Goal: Task Accomplishment & Management: Manage account settings

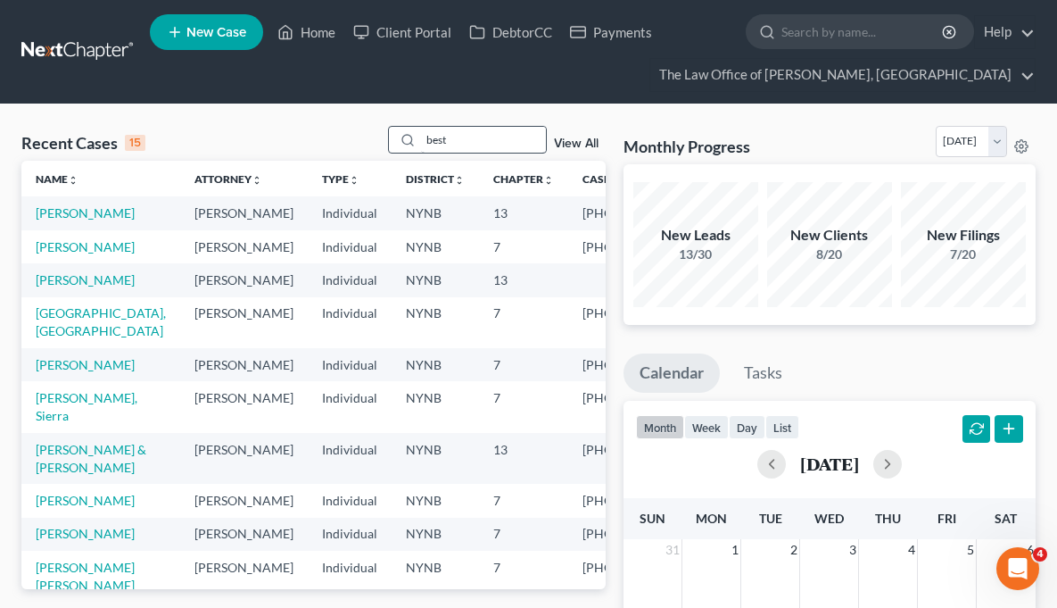
type input "best"
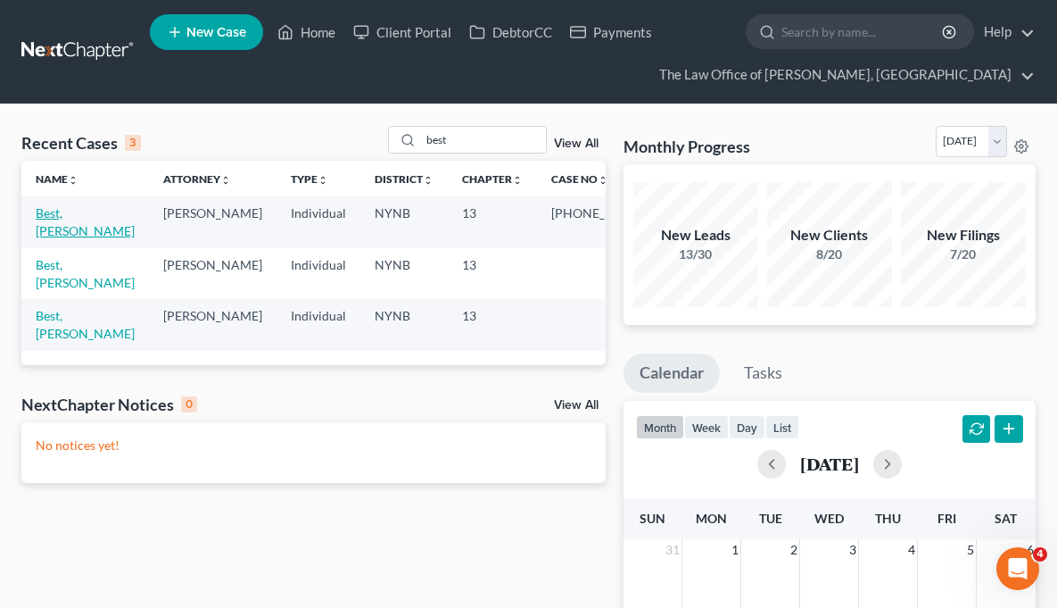
click at [55, 227] on link "Best, [PERSON_NAME]" at bounding box center [85, 221] width 99 height 33
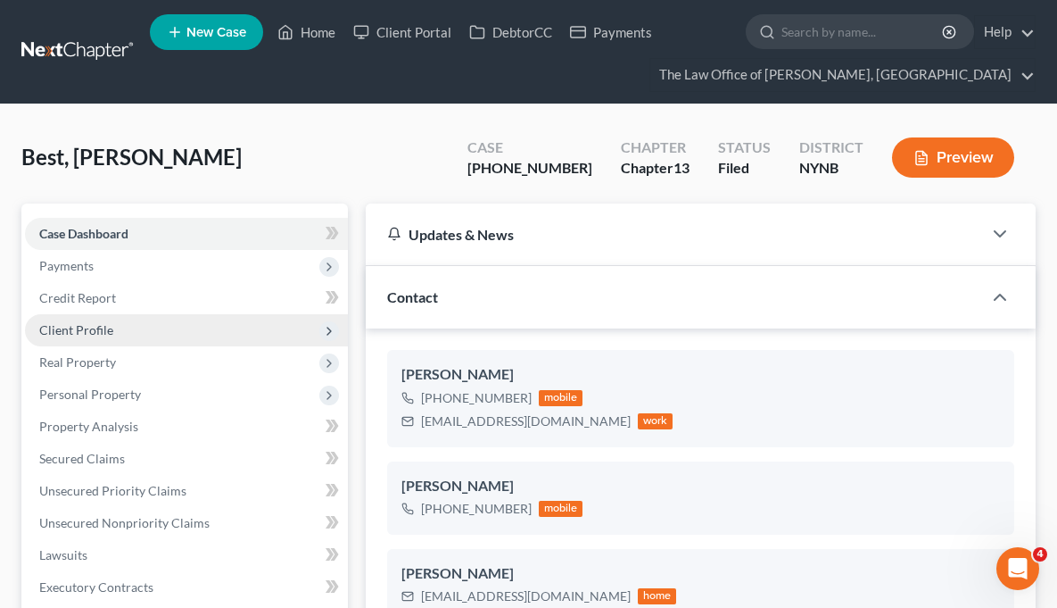
scroll to position [295, 0]
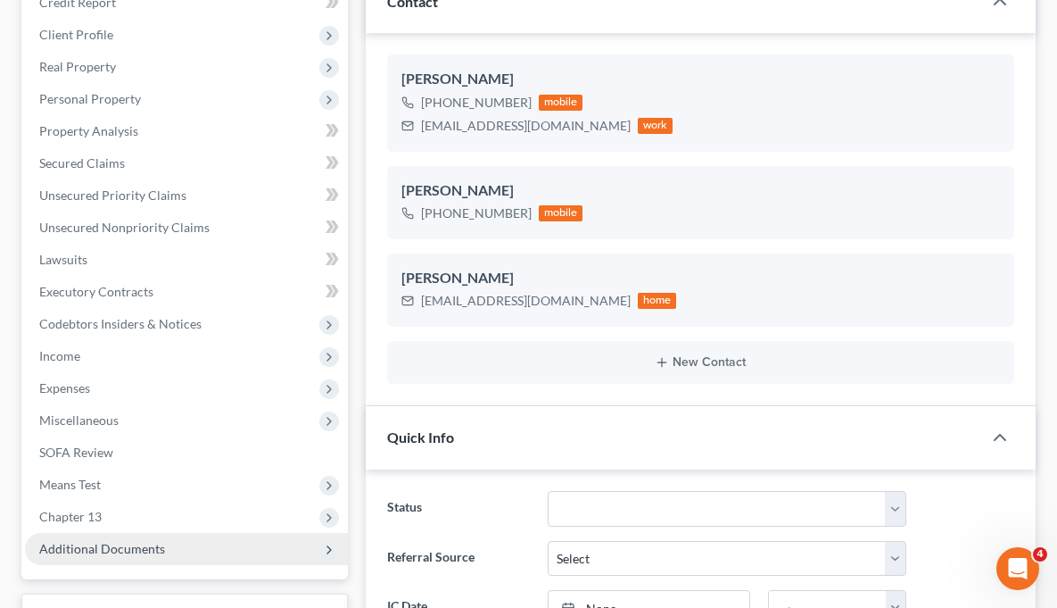
click at [170, 543] on span "Additional Documents" at bounding box center [186, 549] width 323 height 32
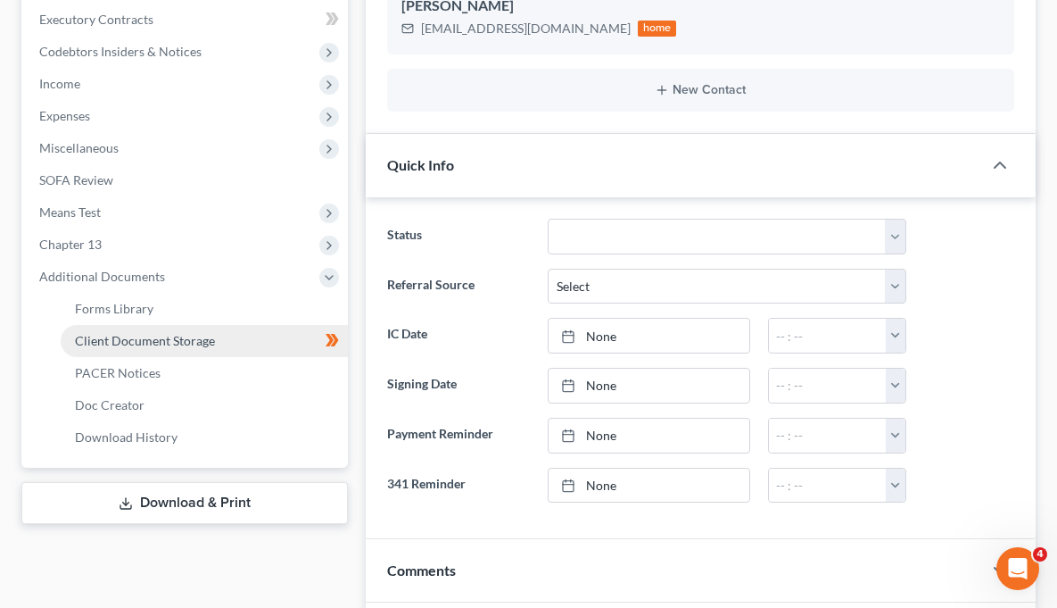
click at [207, 341] on span "Client Document Storage" at bounding box center [145, 340] width 140 height 15
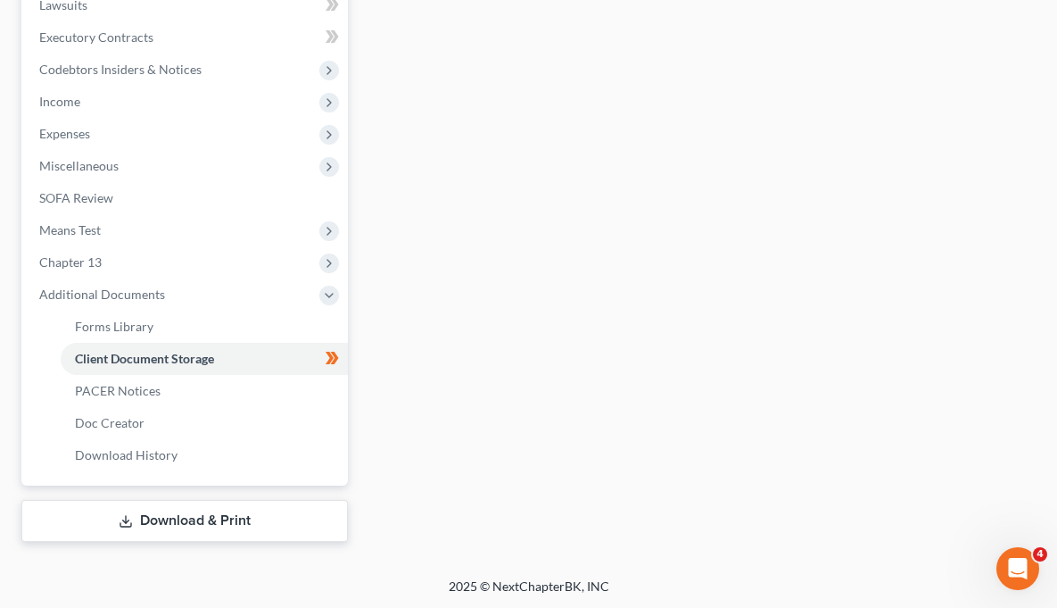
scroll to position [523, 0]
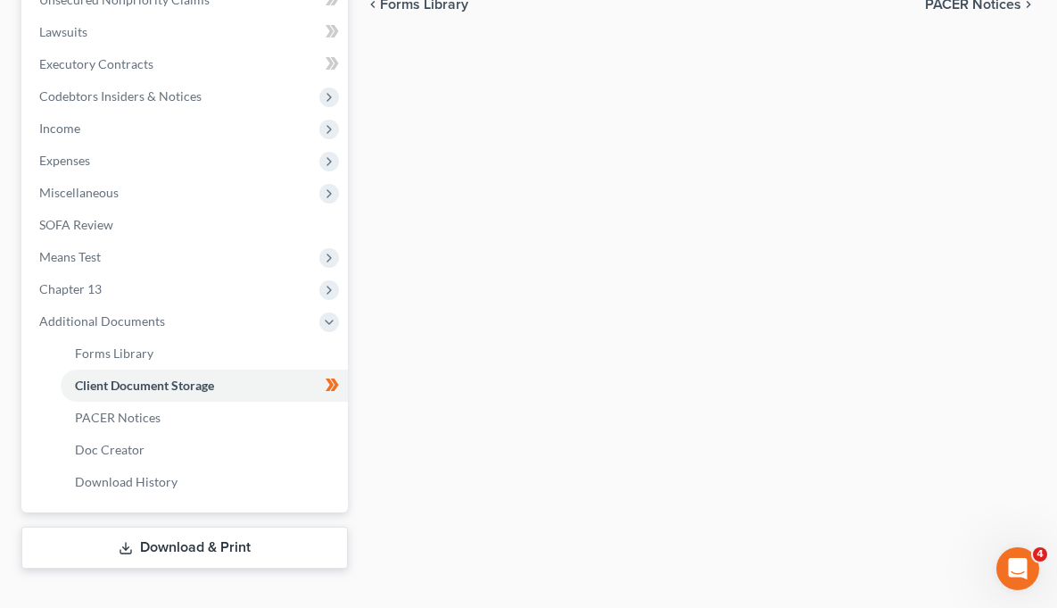
select select "1"
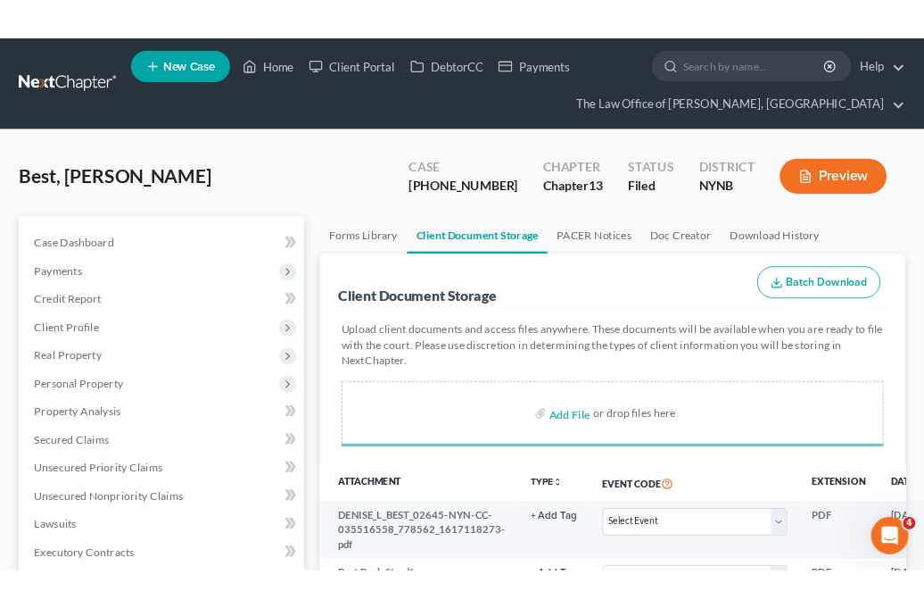
scroll to position [158, 0]
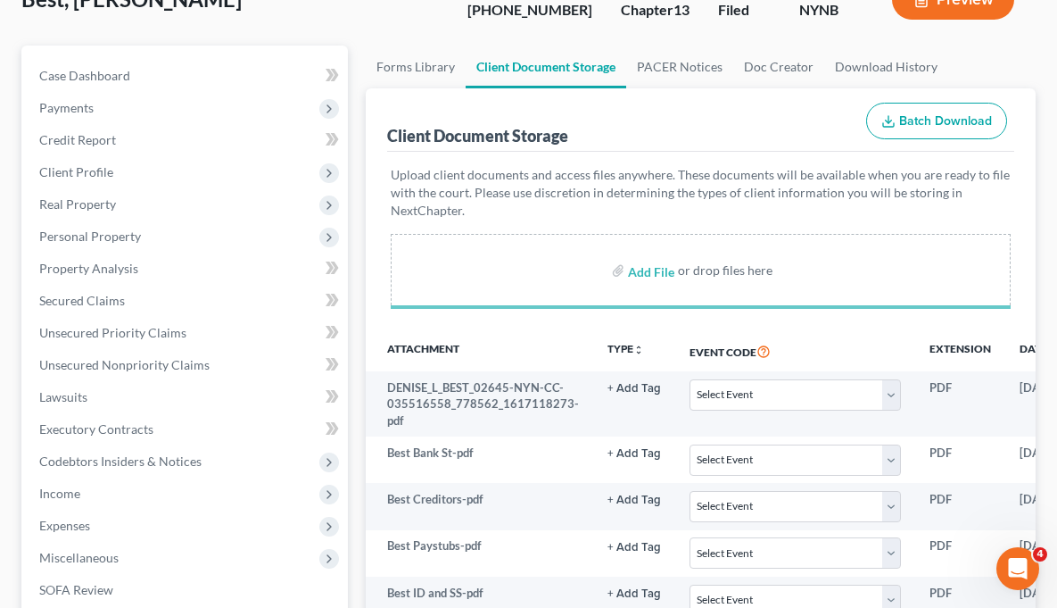
select select "1"
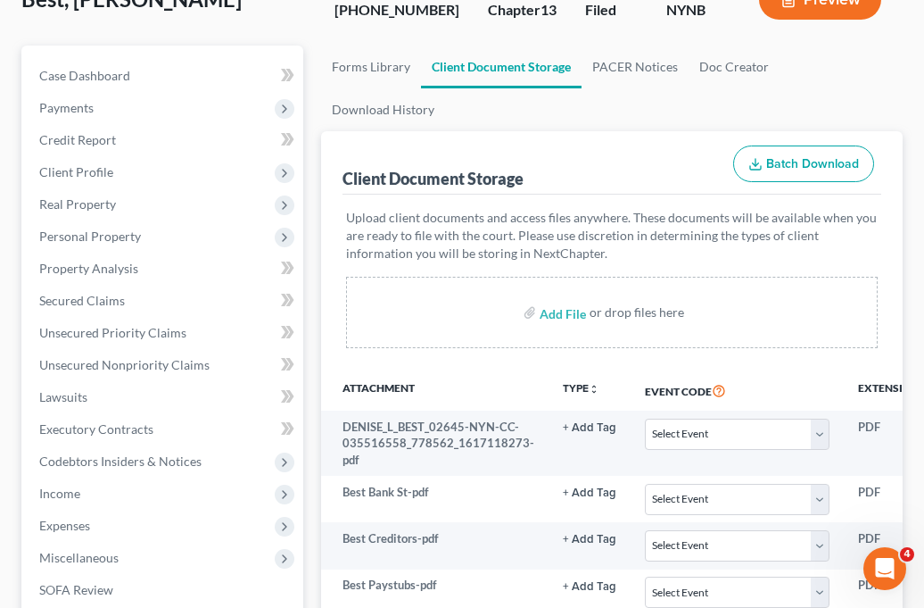
select select "1"
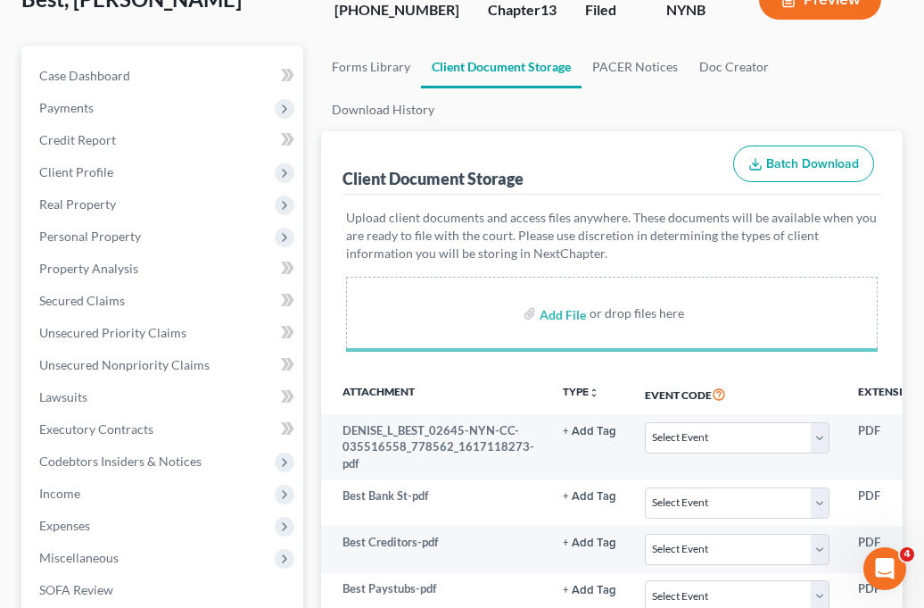
select select "1"
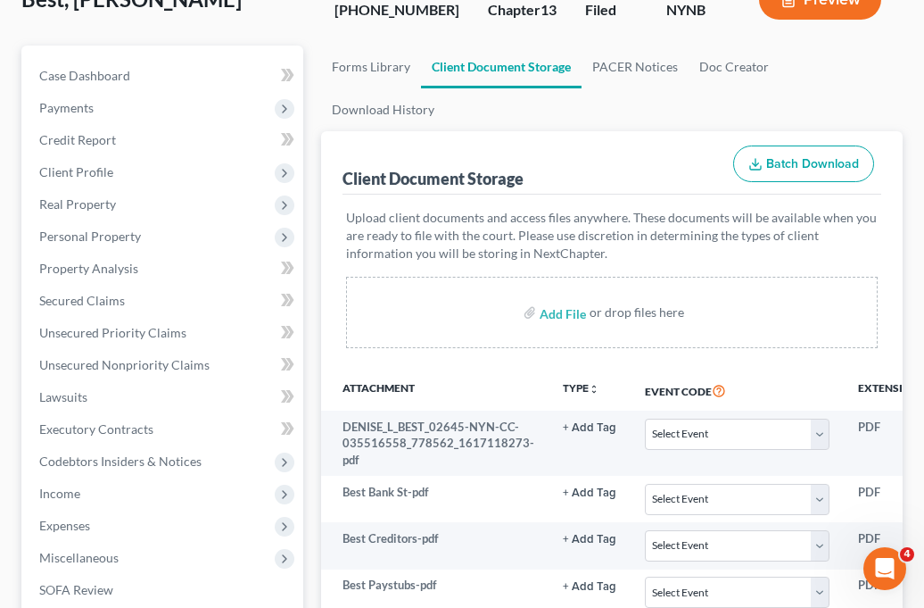
select select "1"
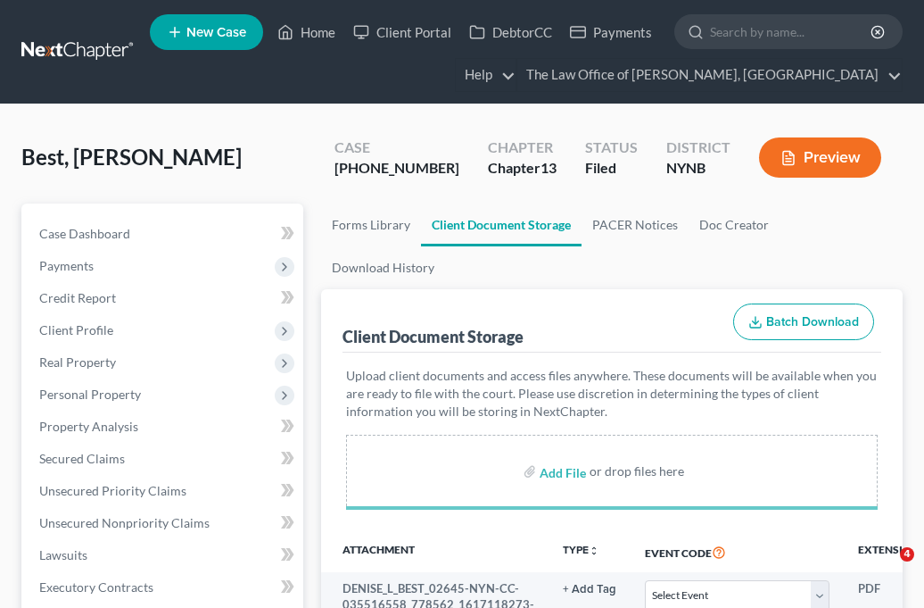
select select "1"
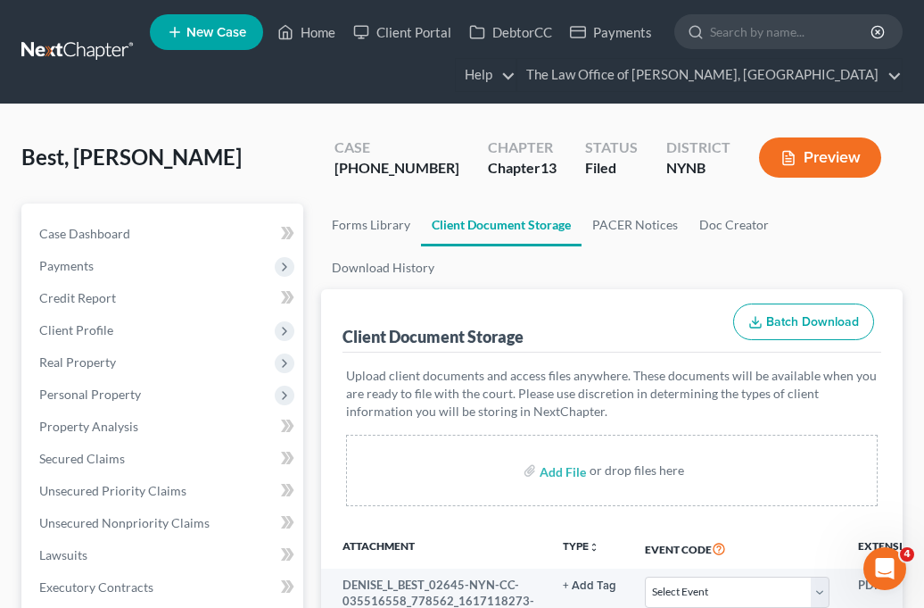
select select "1"
